Goal: Task Accomplishment & Management: Complete application form

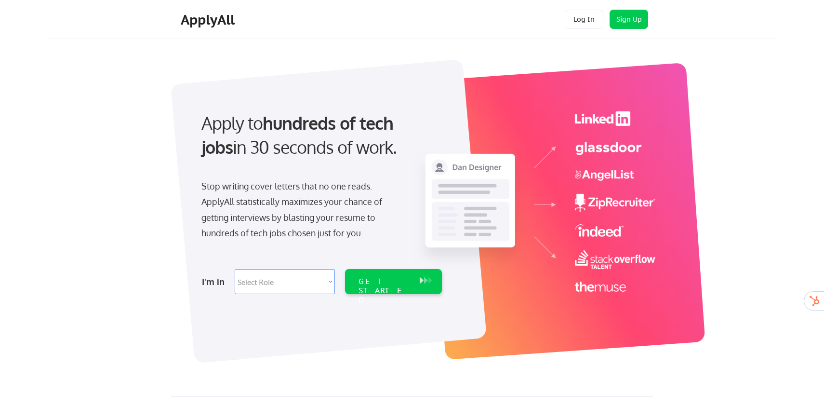
click at [274, 288] on select "Select Role Software Engineering Product Management Customer Success Sales UI/U…" at bounding box center [285, 281] width 100 height 25
select select ""marketing___comms""
click at [235, 269] on select "Select Role Software Engineering Product Management Customer Success Sales UI/U…" at bounding box center [285, 281] width 100 height 25
select select ""marketing___comms""
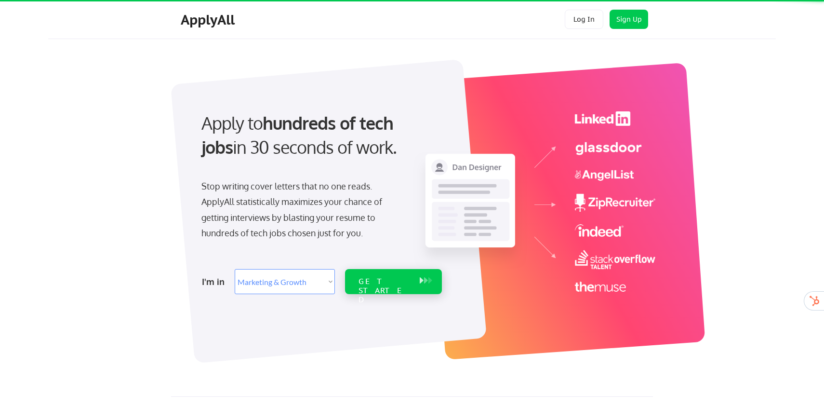
click at [371, 285] on div "GET STARTED" at bounding box center [384, 291] width 52 height 28
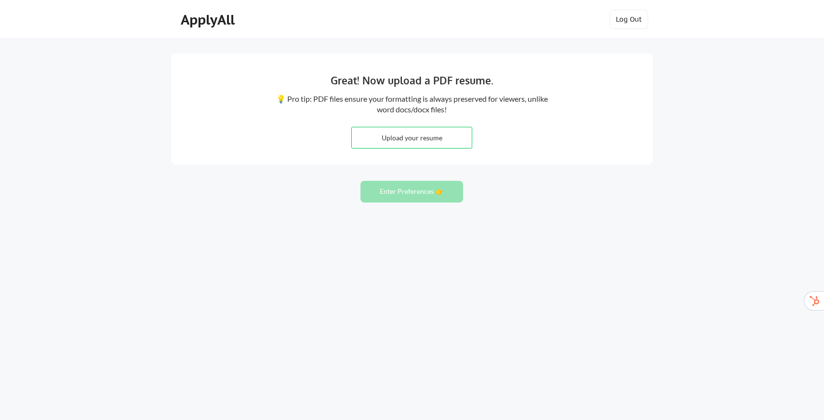
click at [406, 137] on input "file" at bounding box center [412, 137] width 120 height 21
